Goal: Task Accomplishment & Management: Manage account settings

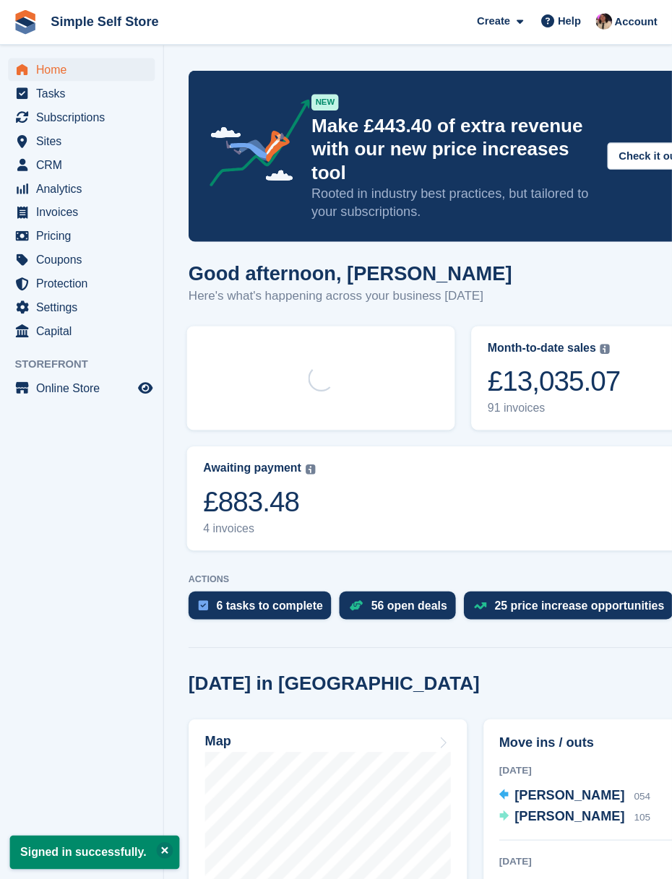
scroll to position [10, 0]
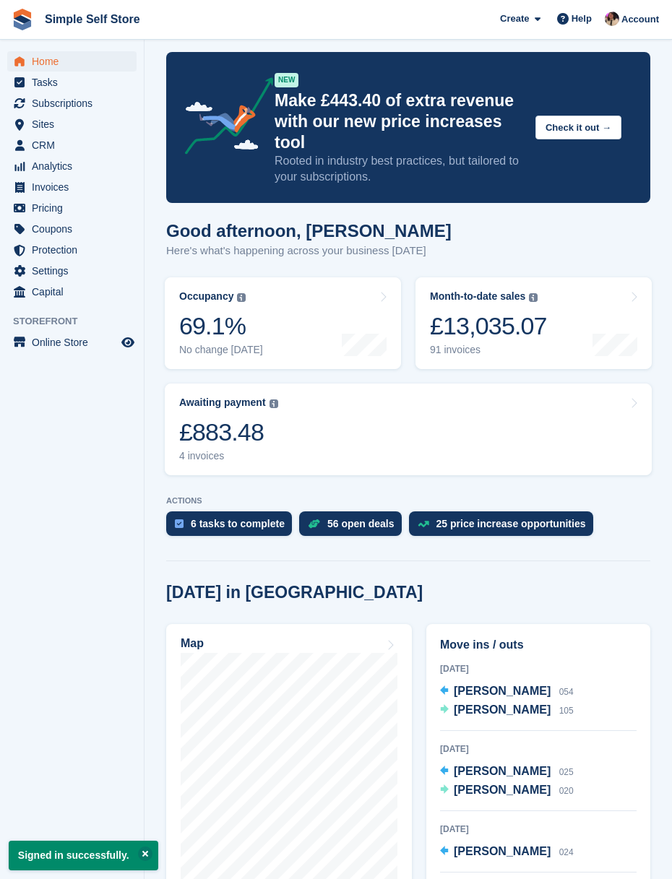
click at [62, 148] on span "CRM" at bounding box center [75, 145] width 87 height 20
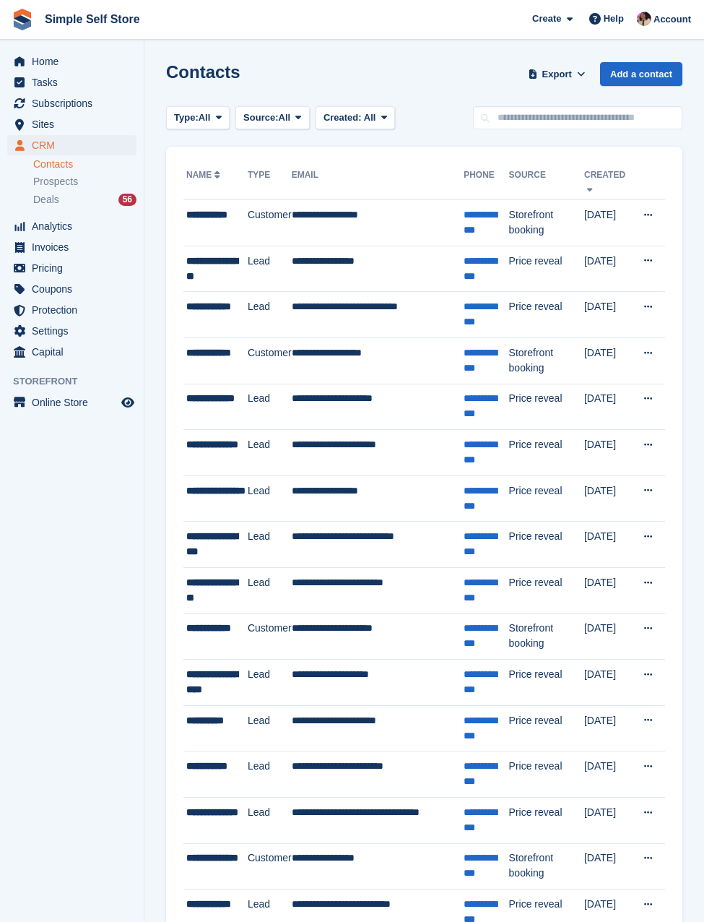
scroll to position [14, 0]
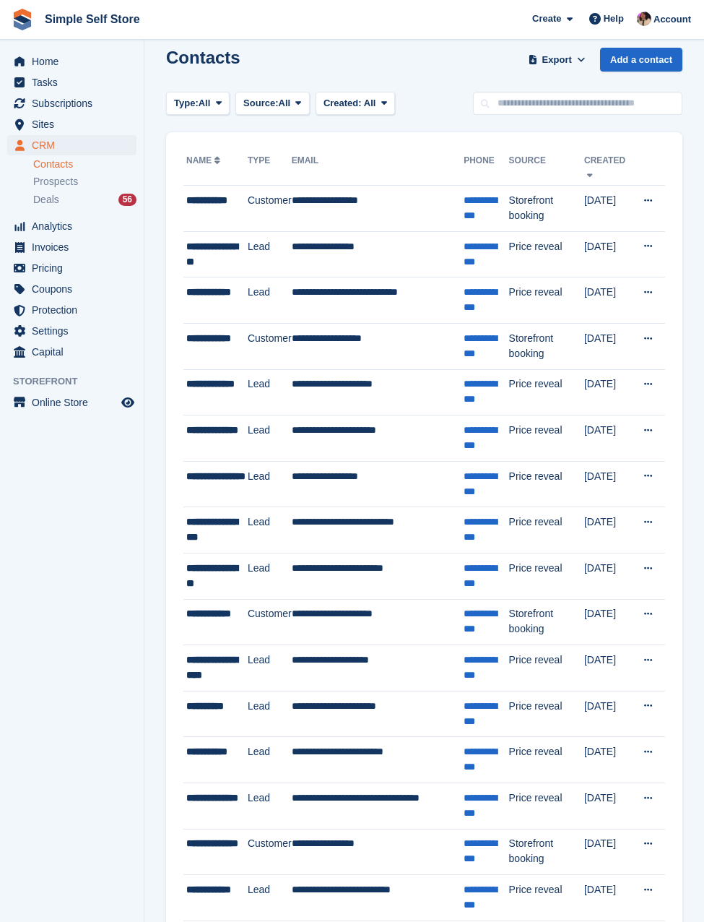
click at [212, 347] on div "**********" at bounding box center [216, 346] width 61 height 30
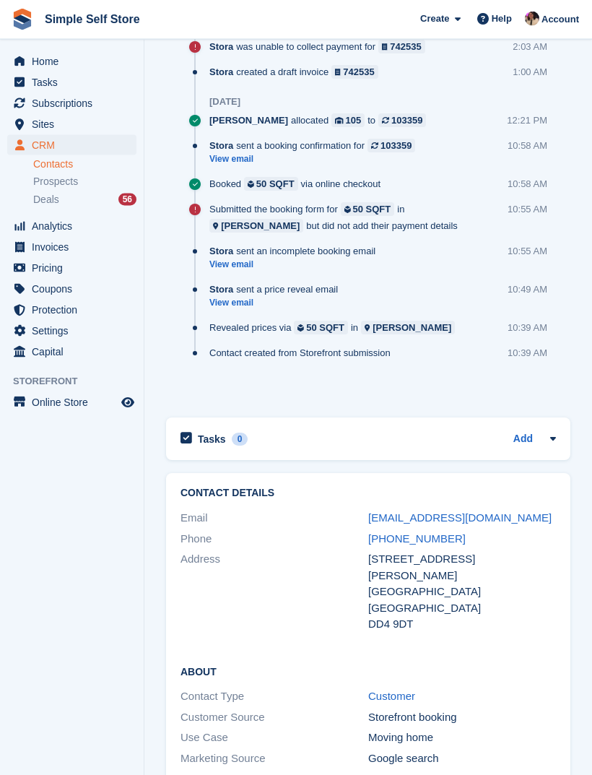
scroll to position [1305, 0]
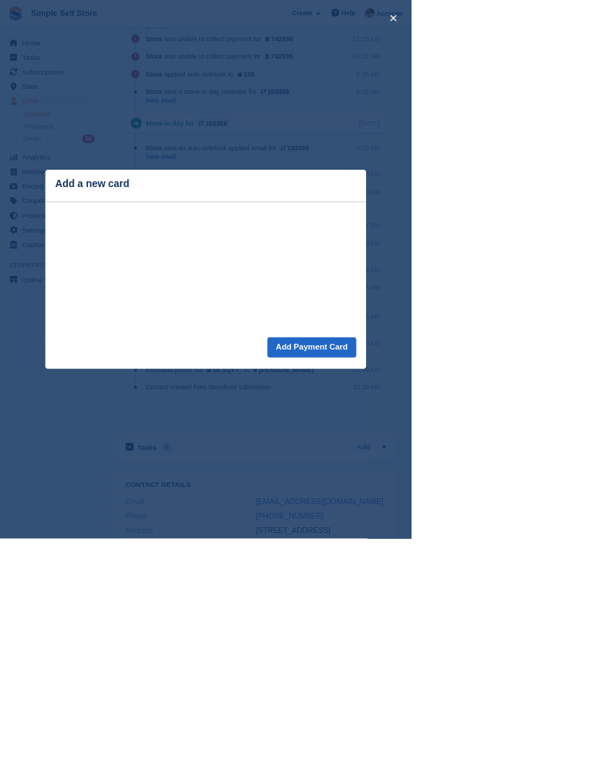
scroll to position [1104, 0]
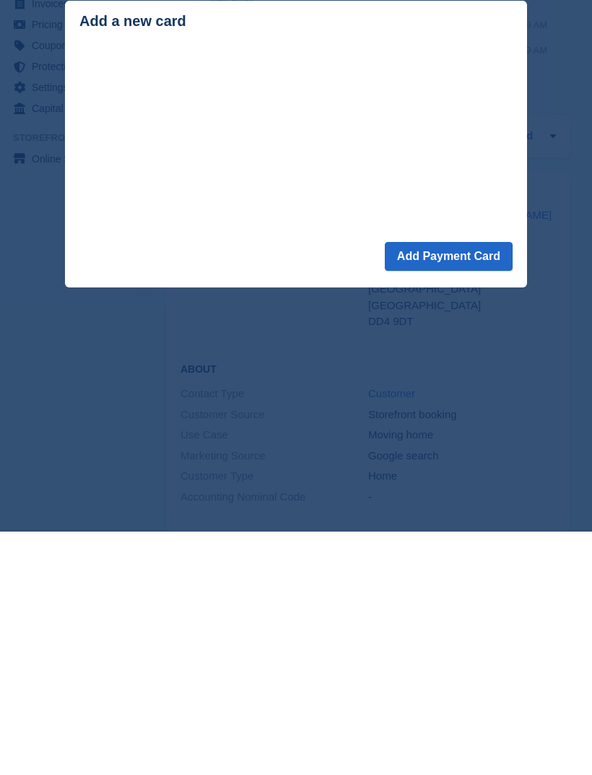
click at [453, 485] on button "Add Payment Card" at bounding box center [449, 499] width 128 height 29
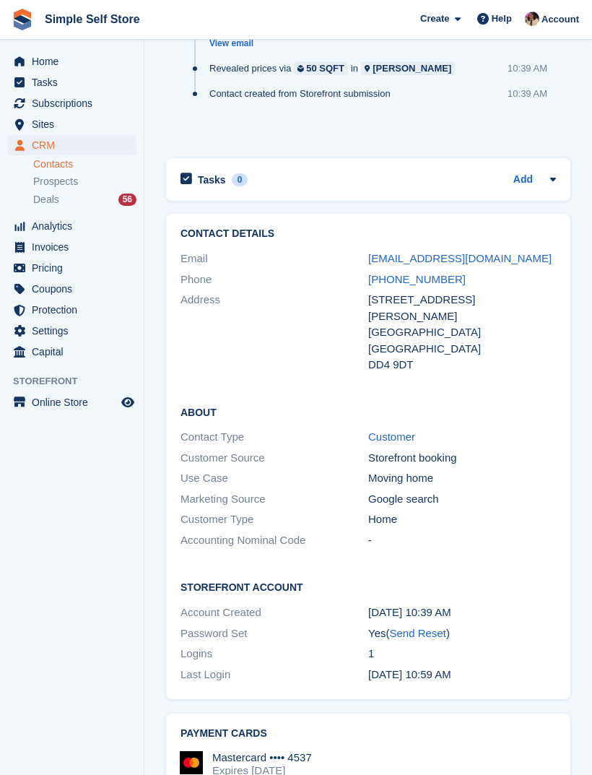
scroll to position [1341, 0]
